Goal: Navigation & Orientation: Find specific page/section

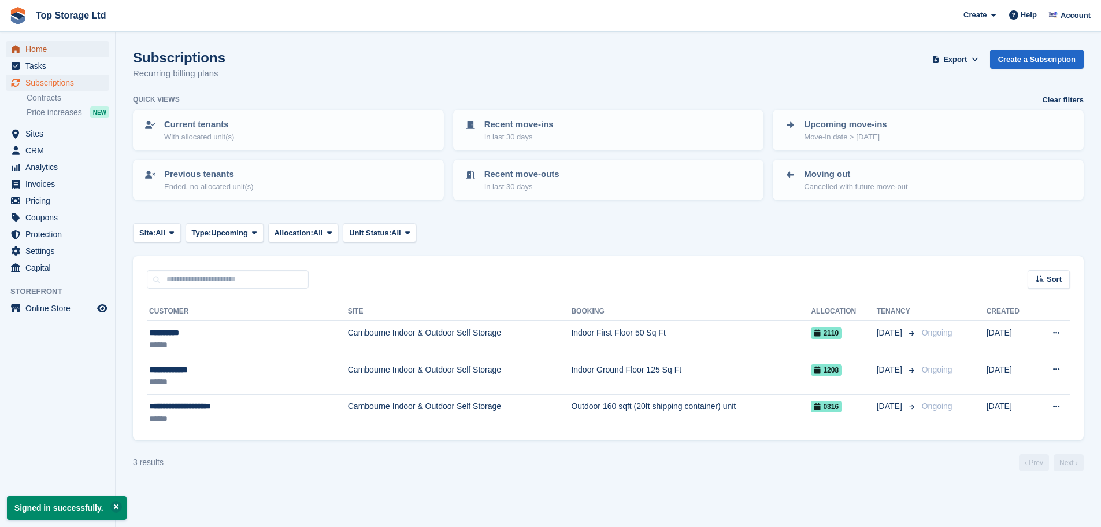
click at [42, 53] on span "Home" at bounding box center [59, 49] width 69 height 16
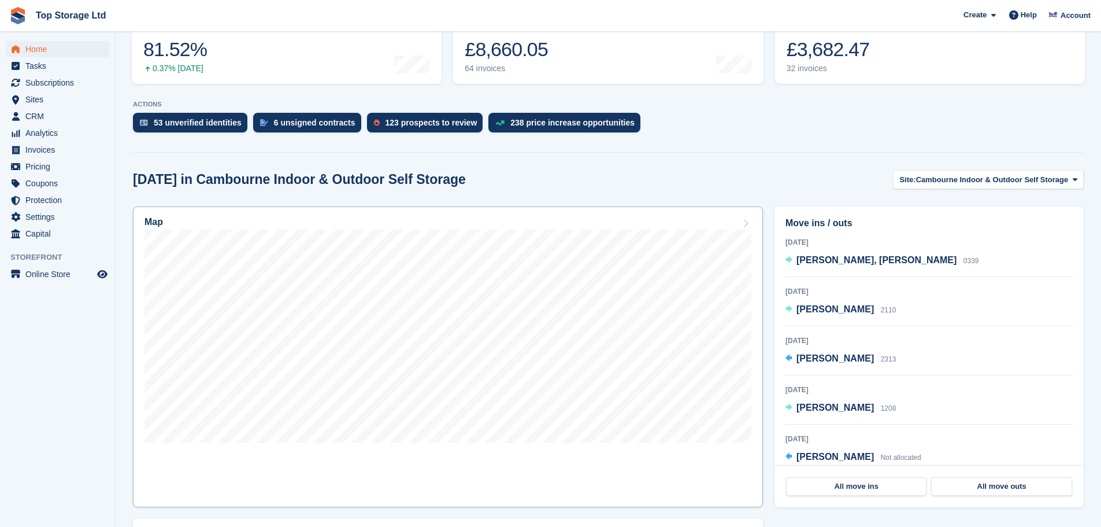
scroll to position [231, 0]
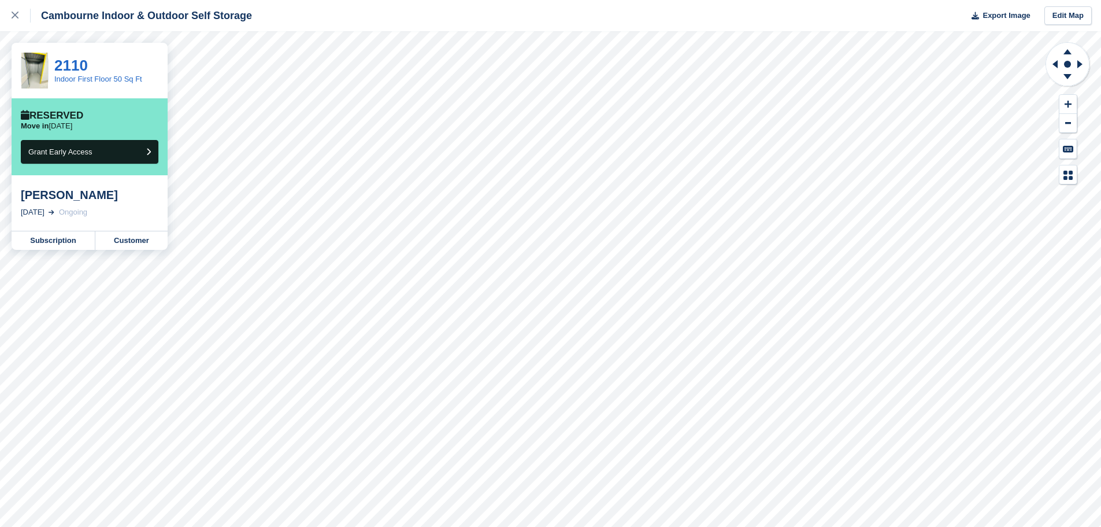
click at [60, 194] on div "Mark Haste" at bounding box center [90, 195] width 138 height 14
click at [117, 239] on link "Customer" at bounding box center [131, 240] width 72 height 19
click at [10, 12] on link at bounding box center [15, 15] width 31 height 31
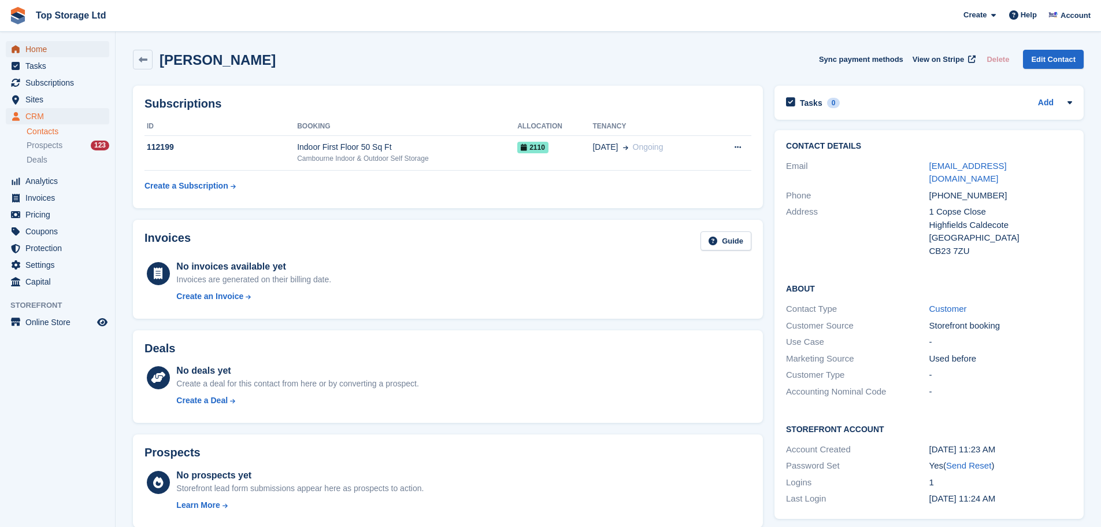
click at [43, 49] on span "Home" at bounding box center [59, 49] width 69 height 16
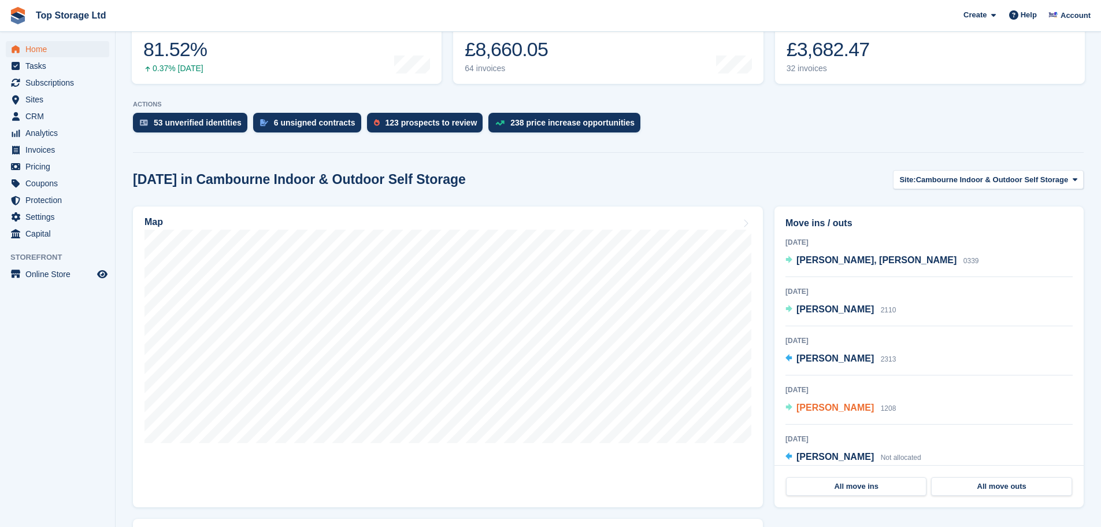
click at [825, 411] on span "[PERSON_NAME]" at bounding box center [835, 407] width 77 height 10
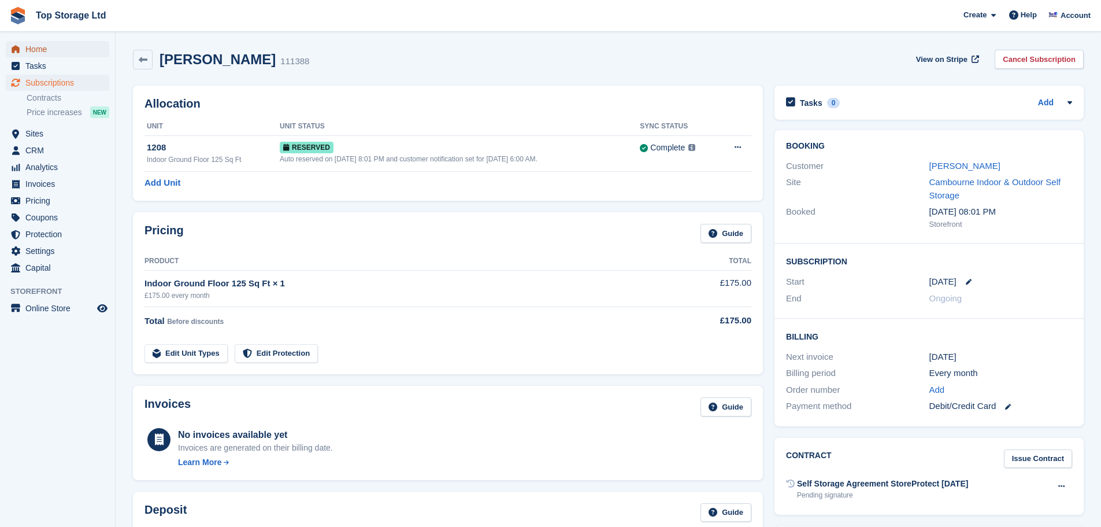
click at [44, 51] on span "Home" at bounding box center [59, 49] width 69 height 16
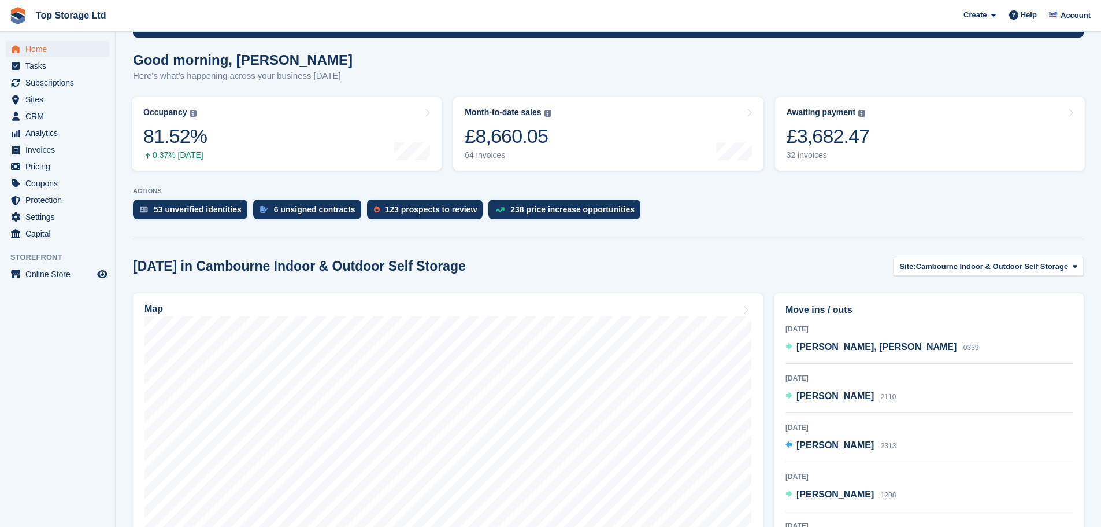
scroll to position [173, 0]
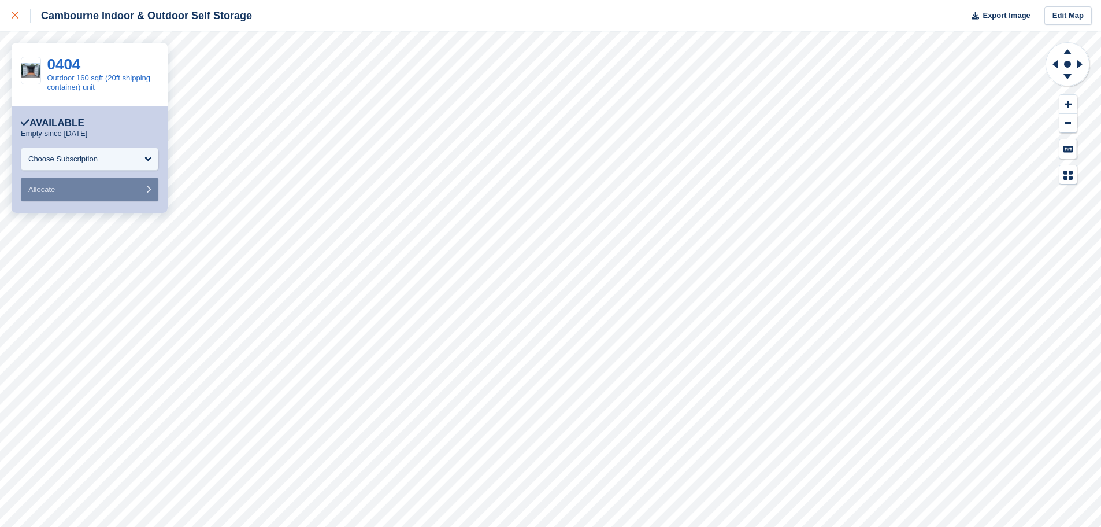
click at [17, 18] on icon at bounding box center [15, 15] width 7 height 7
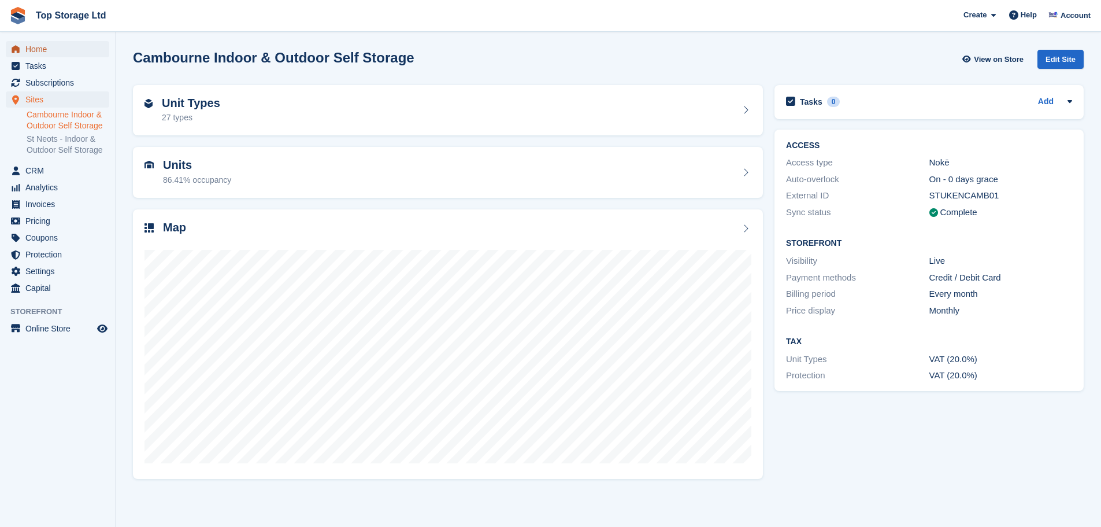
click at [32, 47] on span "Home" at bounding box center [59, 49] width 69 height 16
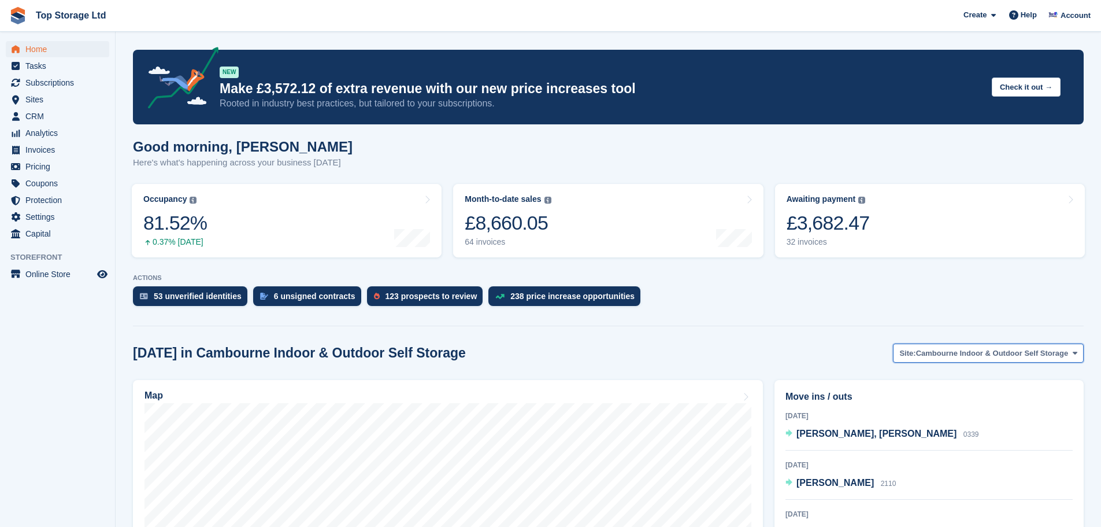
click at [1021, 360] on button "Site: Cambourne Indoor & Outdoor Self Storage" at bounding box center [988, 352] width 191 height 19
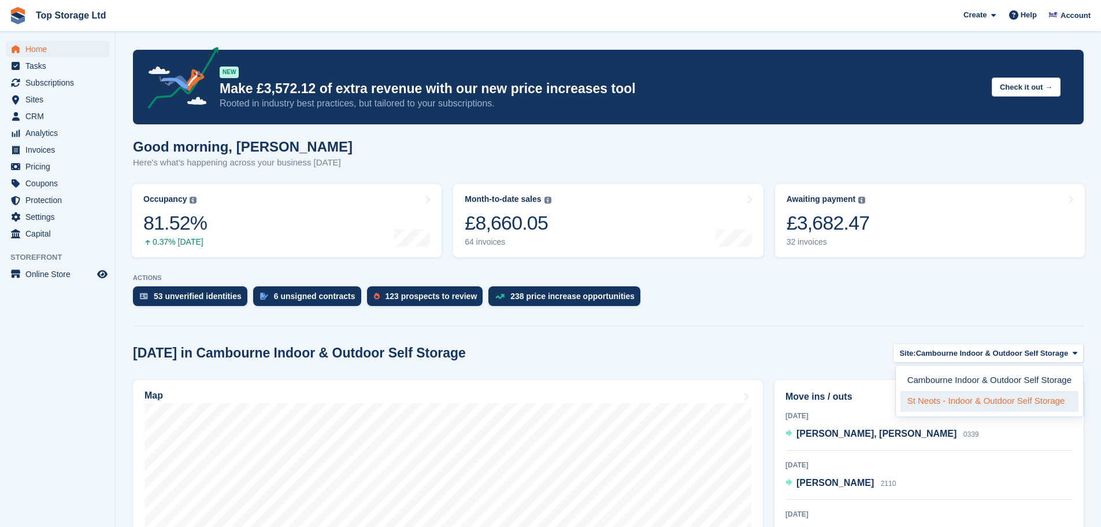
click at [964, 404] on link "St Neots - Indoor & Outdoor Self Storage" at bounding box center [990, 401] width 178 height 21
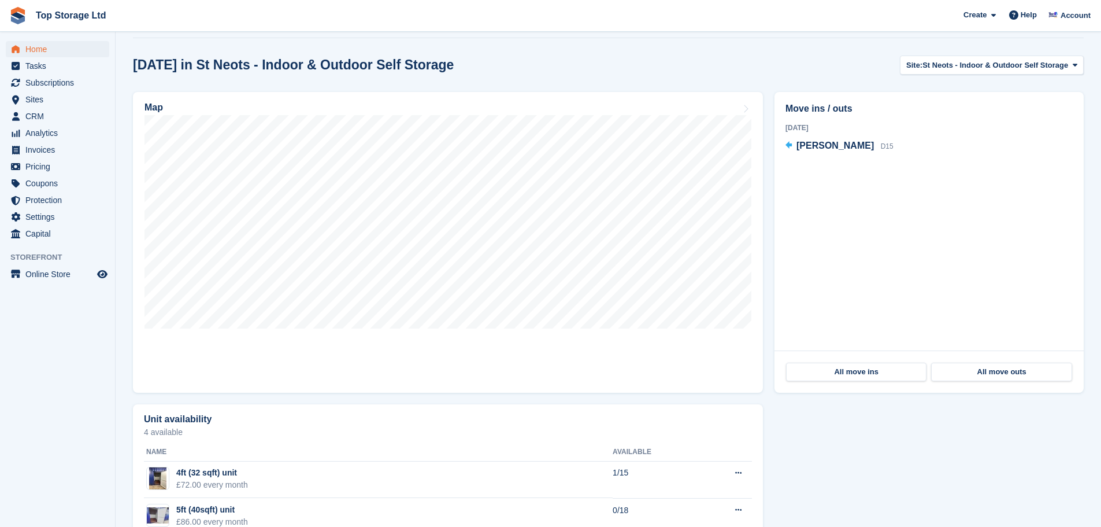
scroll to position [289, 0]
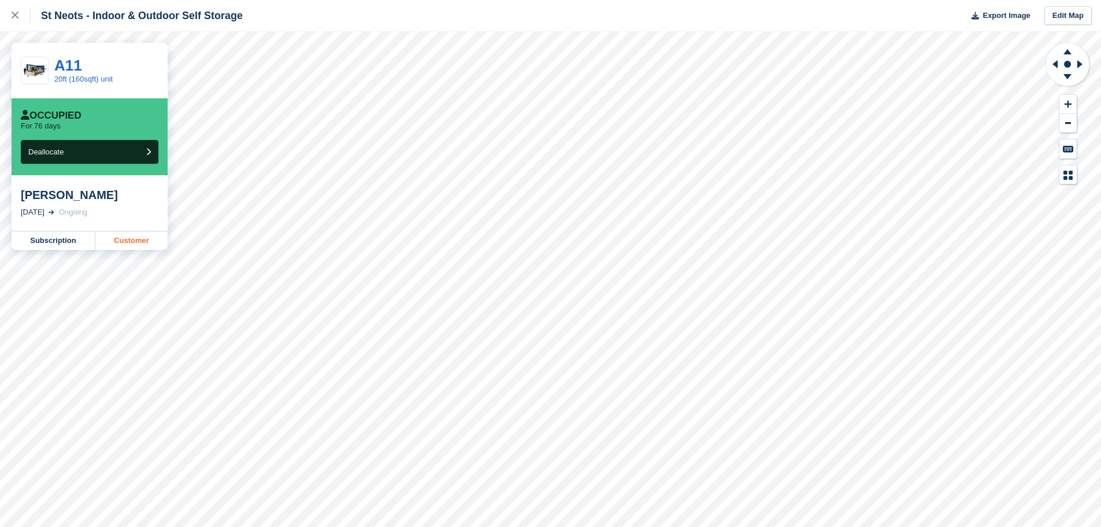
click at [129, 241] on link "Customer" at bounding box center [131, 240] width 72 height 19
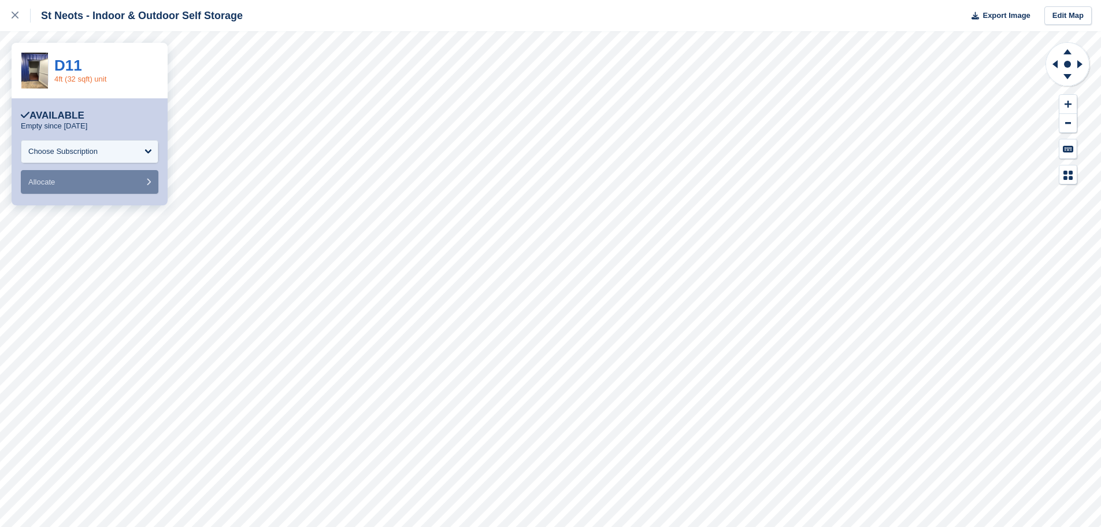
click at [72, 80] on link "4ft (32 sqft) unit" at bounding box center [80, 79] width 52 height 9
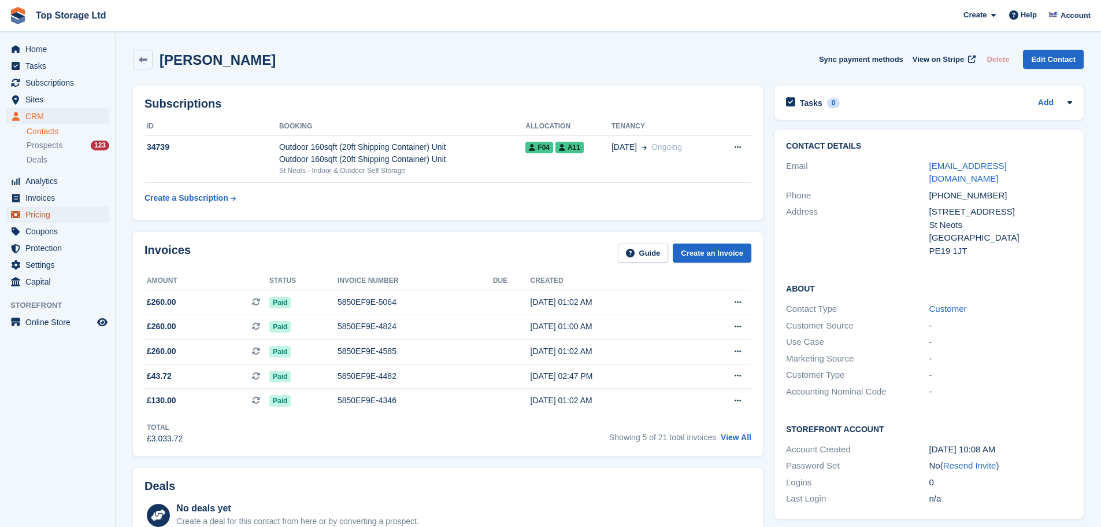
click at [41, 212] on span "Pricing" at bounding box center [59, 214] width 69 height 16
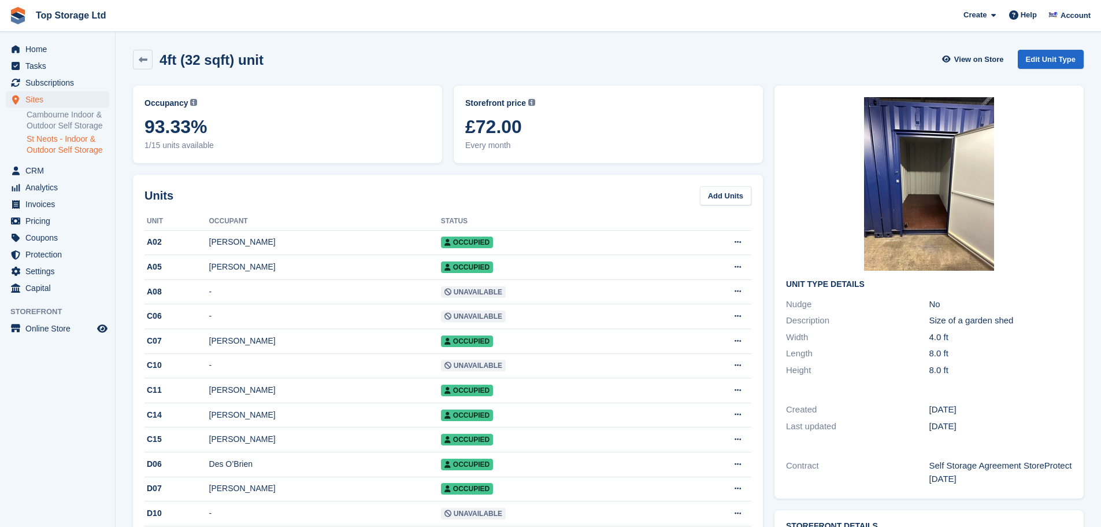
click at [49, 39] on div "Home Tasks Subscriptions Subscriptions Subscriptions Contracts Price increases …" at bounding box center [57, 166] width 115 height 260
click at [42, 50] on span "Home" at bounding box center [59, 49] width 69 height 16
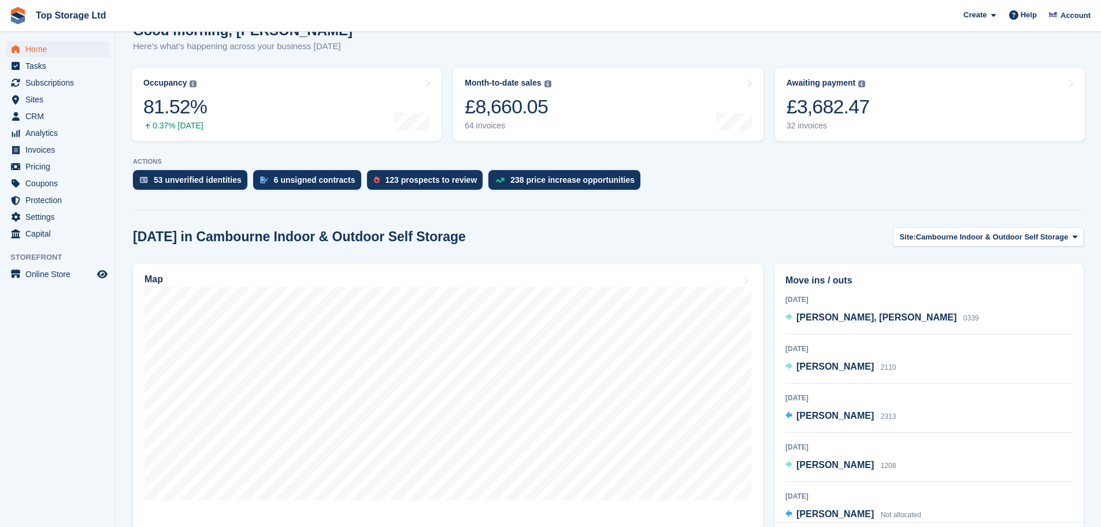
scroll to position [173, 0]
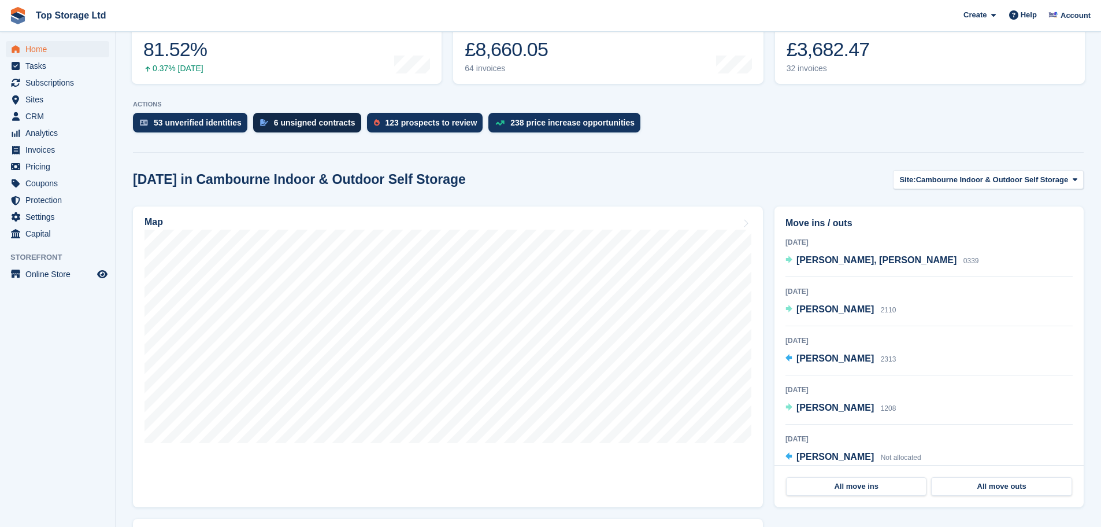
click at [315, 118] on div "6 unsigned contracts" at bounding box center [315, 122] width 82 height 9
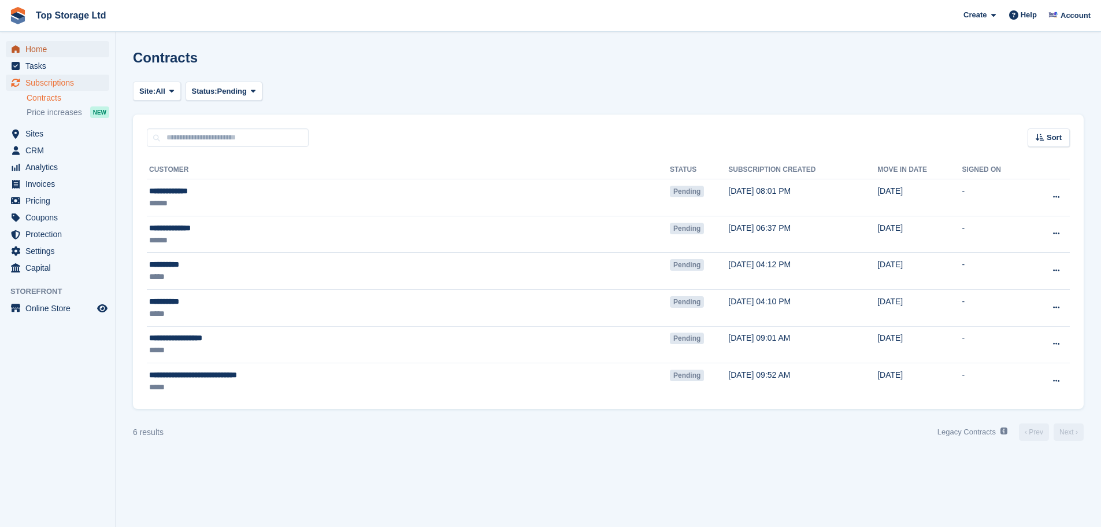
click at [32, 49] on span "Home" at bounding box center [59, 49] width 69 height 16
